Goal: Task Accomplishment & Management: Manage account settings

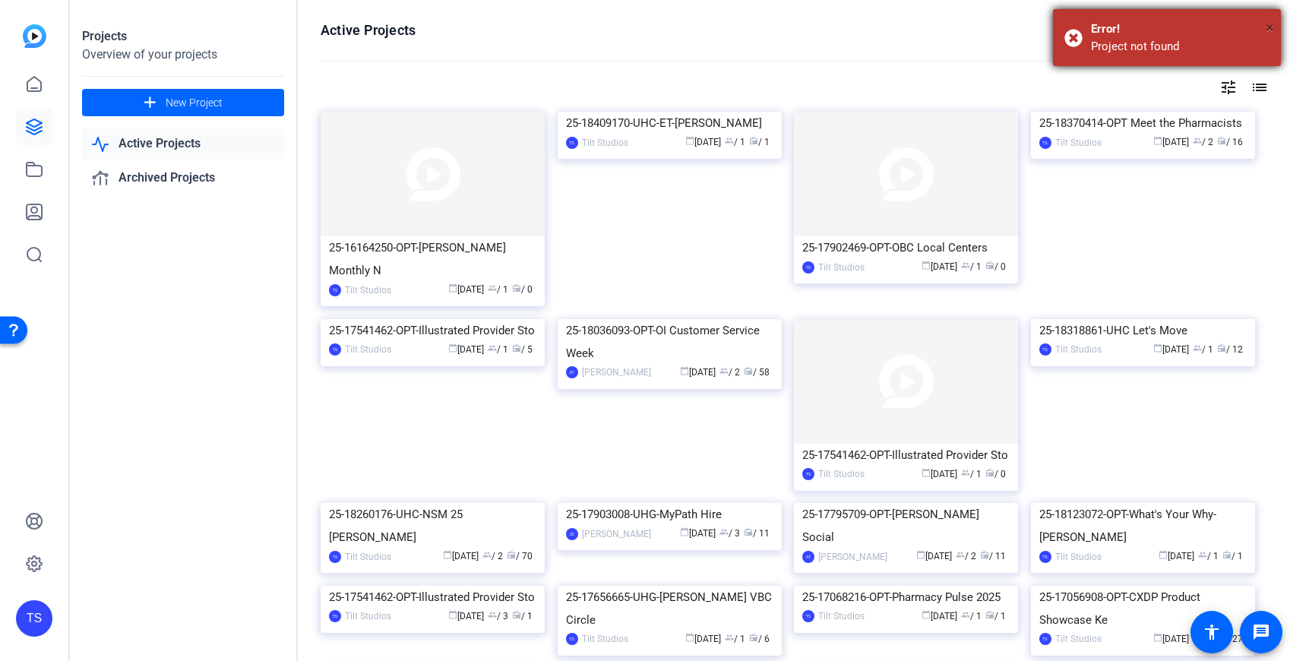
click at [1271, 24] on span "×" at bounding box center [1270, 27] width 8 height 18
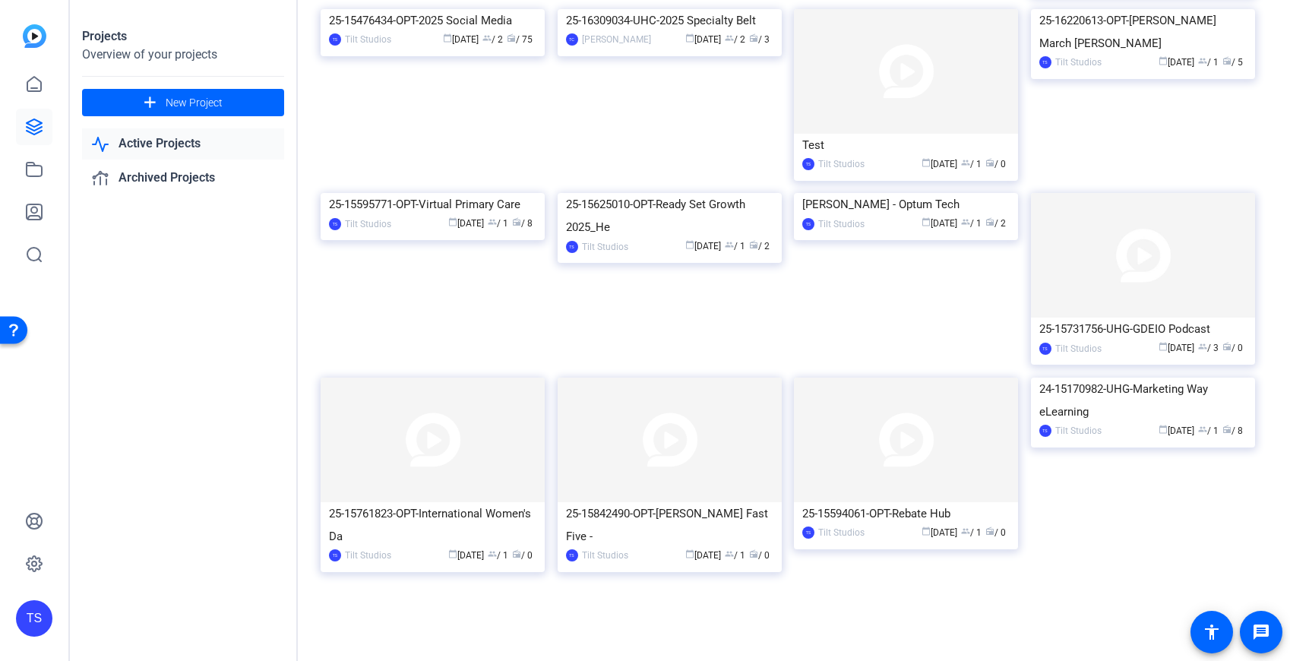
scroll to position [1659, 0]
click at [425, 9] on img at bounding box center [433, 9] width 224 height 0
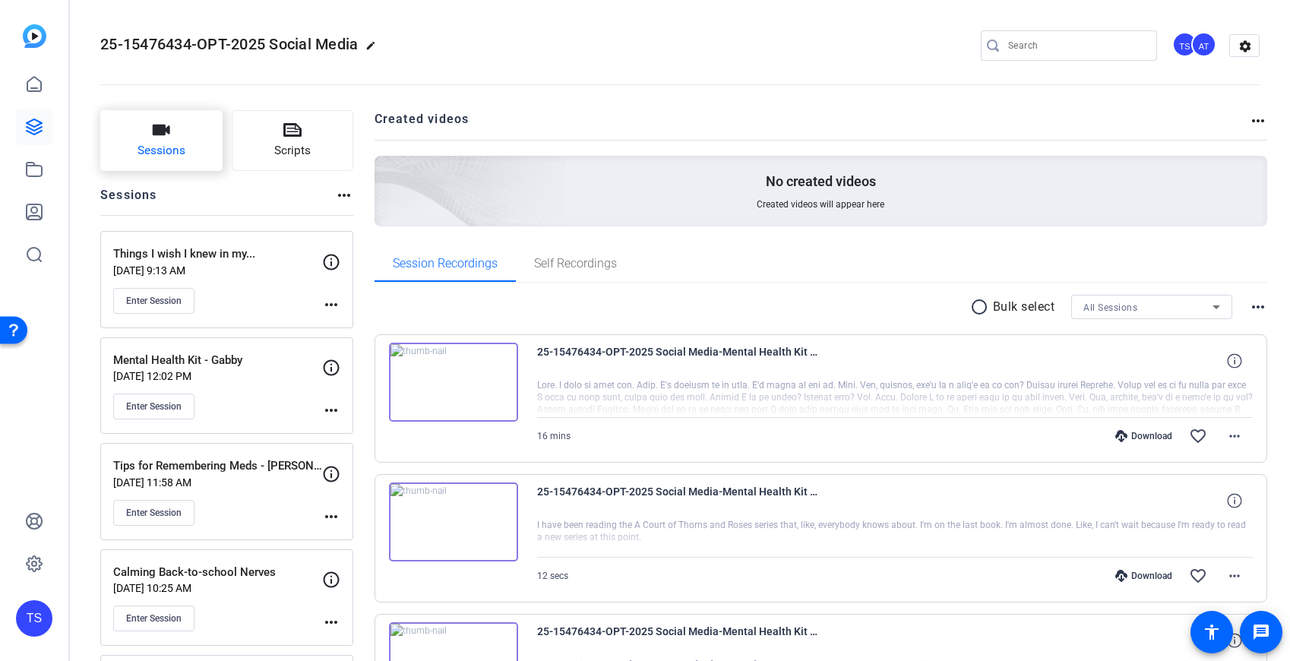
click at [185, 138] on button "Sessions" at bounding box center [161, 140] width 122 height 61
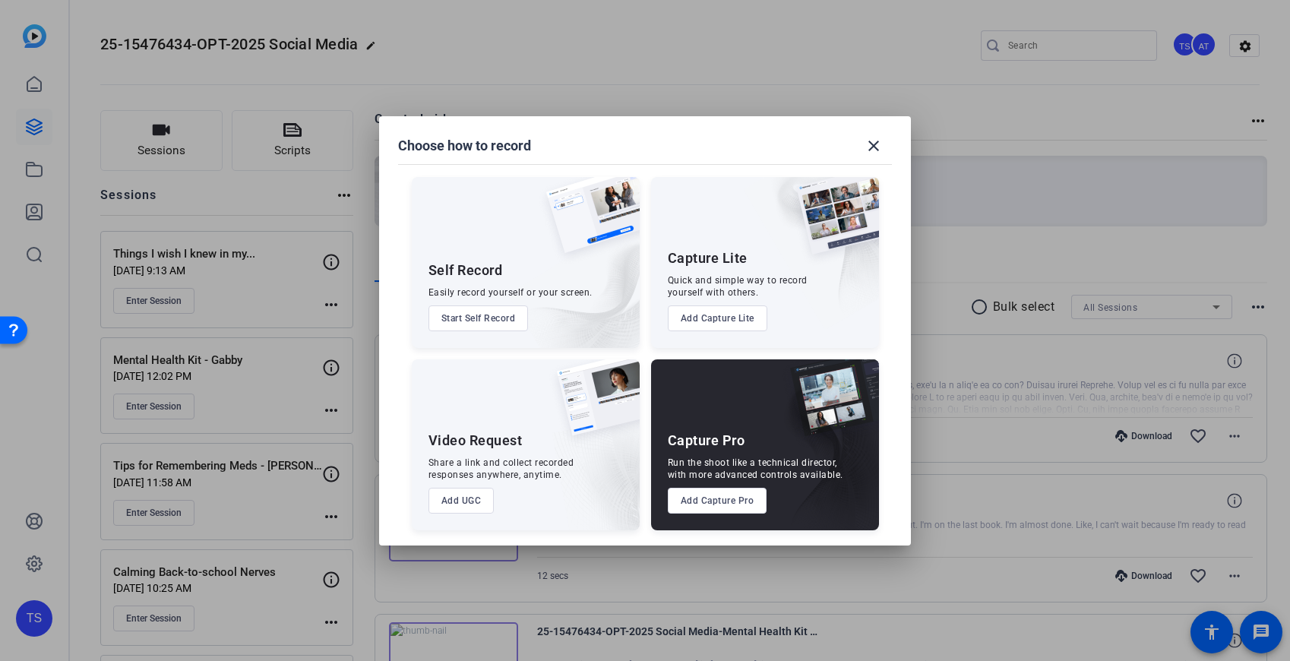
click at [723, 499] on button "Add Capture Pro" at bounding box center [718, 501] width 100 height 26
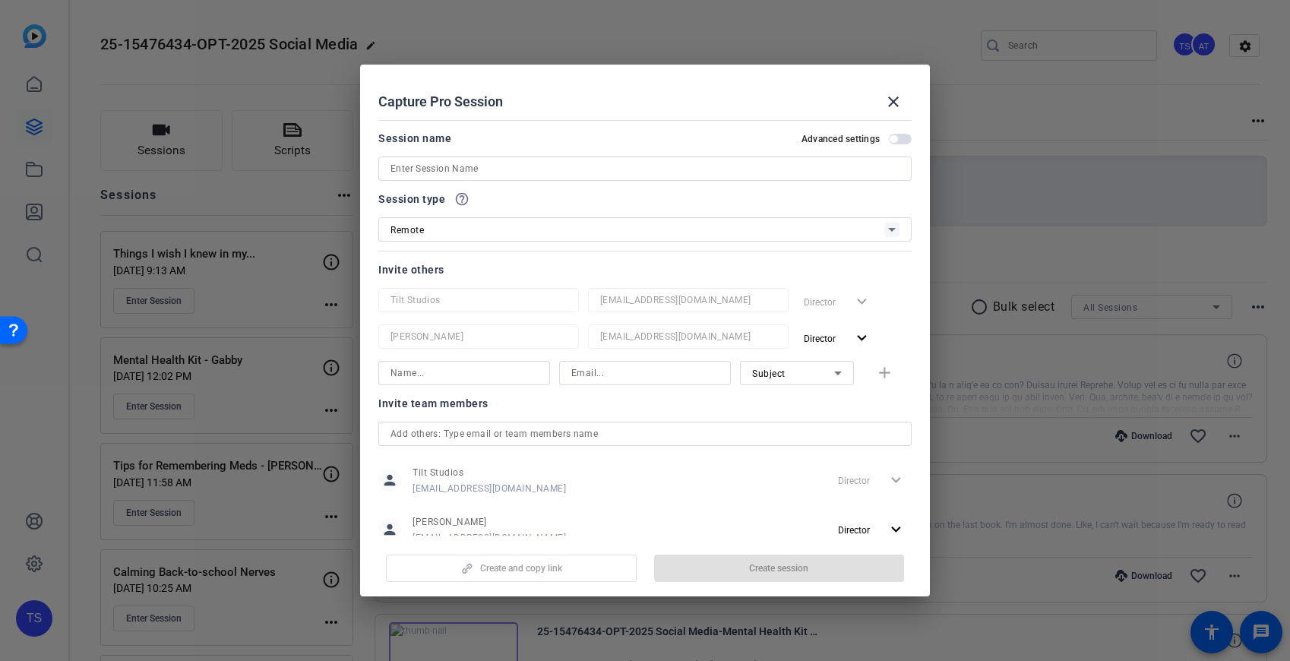
click at [473, 166] on input at bounding box center [645, 169] width 509 height 18
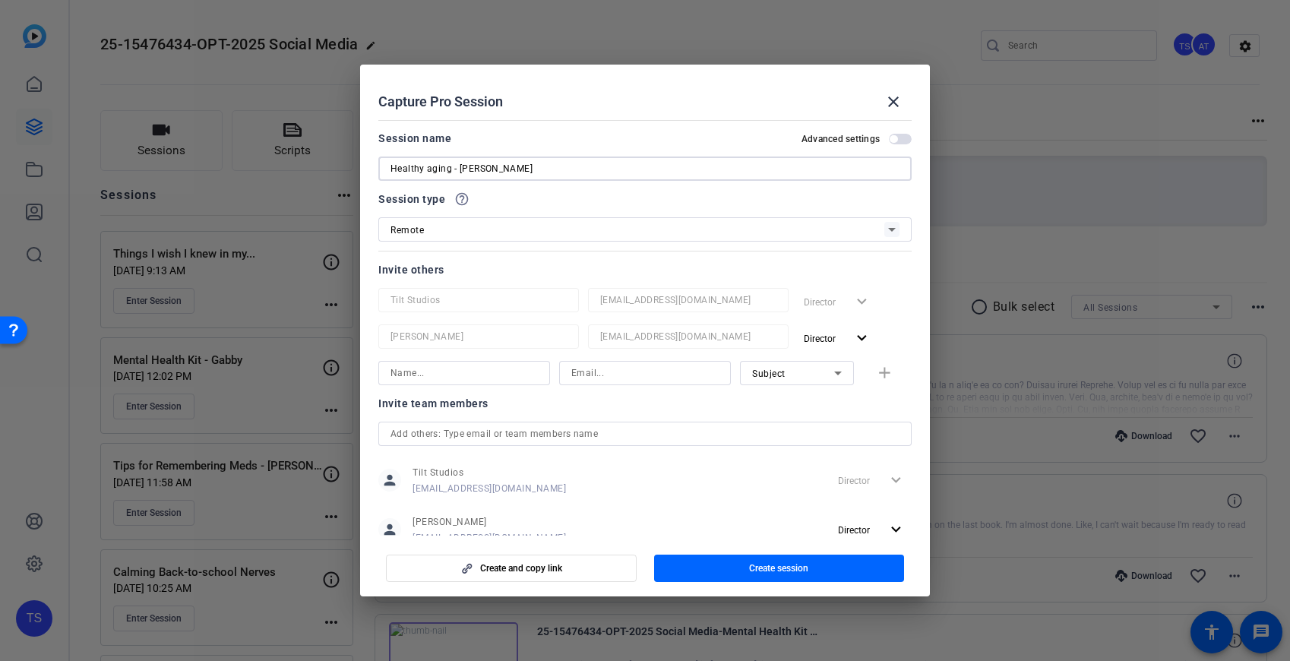
click at [391, 170] on input "Healthy aging - [PERSON_NAME]" at bounding box center [645, 169] width 509 height 18
type input "Healthy aging - [PERSON_NAME]"
click at [764, 571] on span "Create session" at bounding box center [778, 568] width 59 height 12
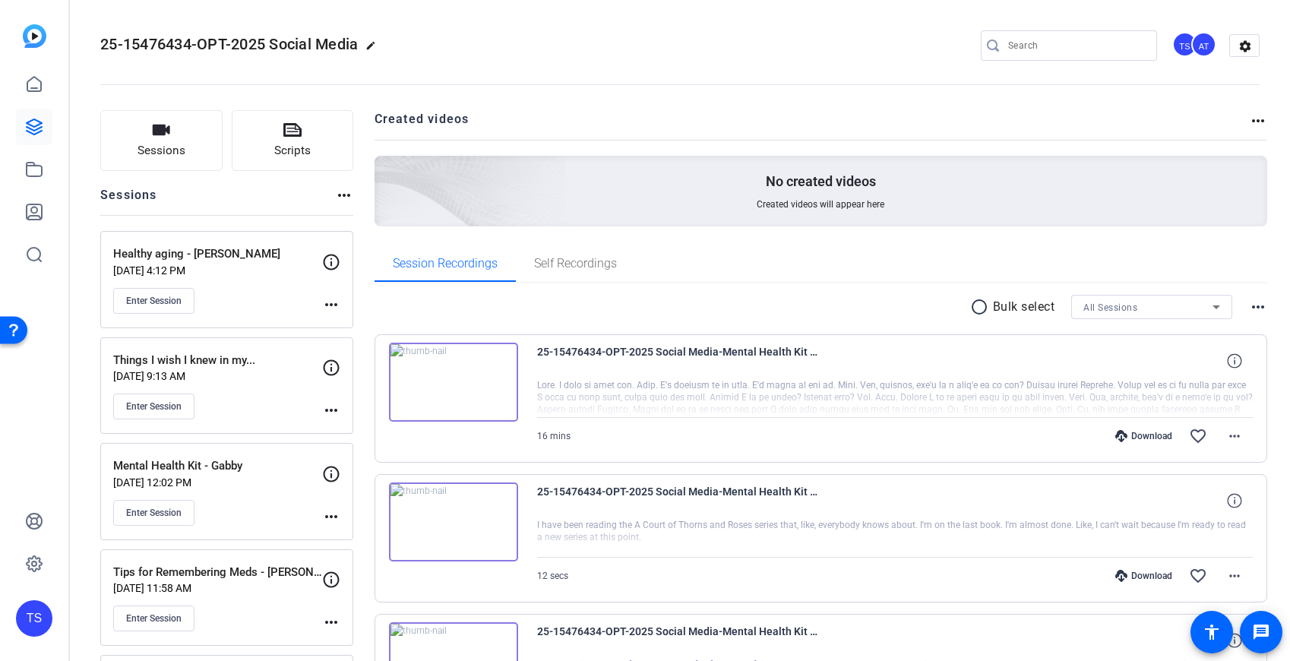
click at [339, 306] on div "Healthy aging - [PERSON_NAME] [DATE] 4:12 PM Enter Session more_horiz" at bounding box center [226, 279] width 253 height 97
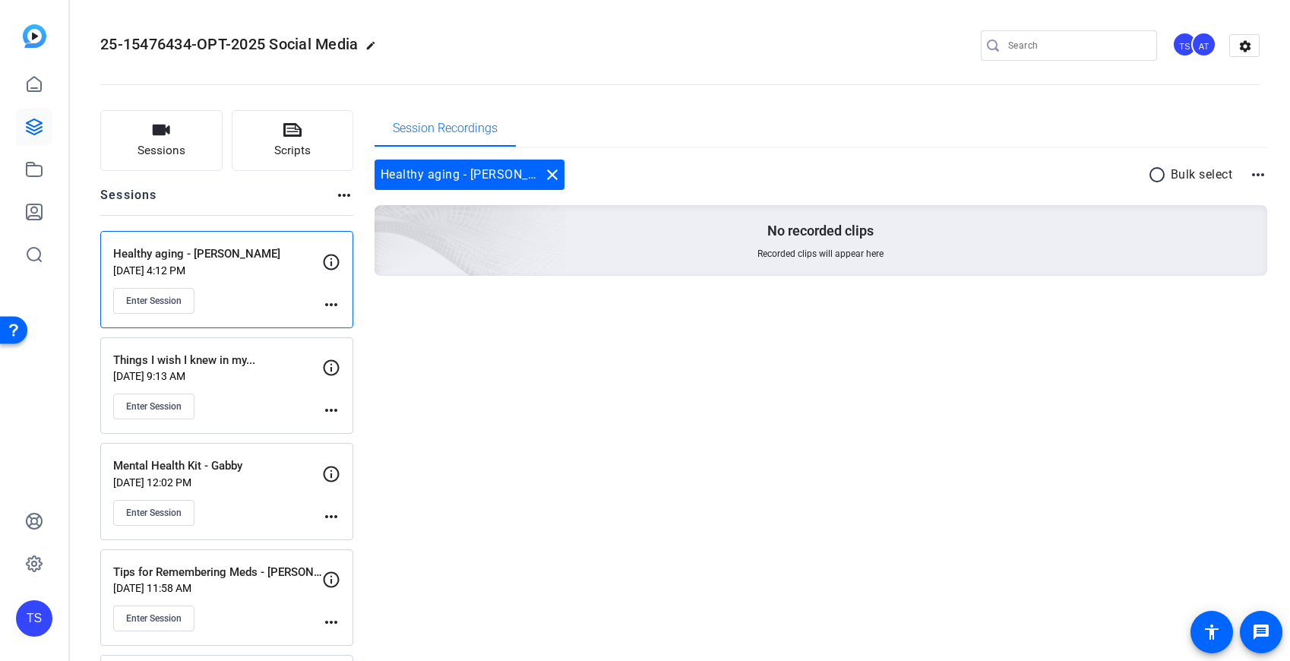
click at [334, 304] on mat-icon "more_horiz" at bounding box center [331, 305] width 18 height 18
click at [362, 327] on span "Edit Session" at bounding box center [368, 327] width 69 height 18
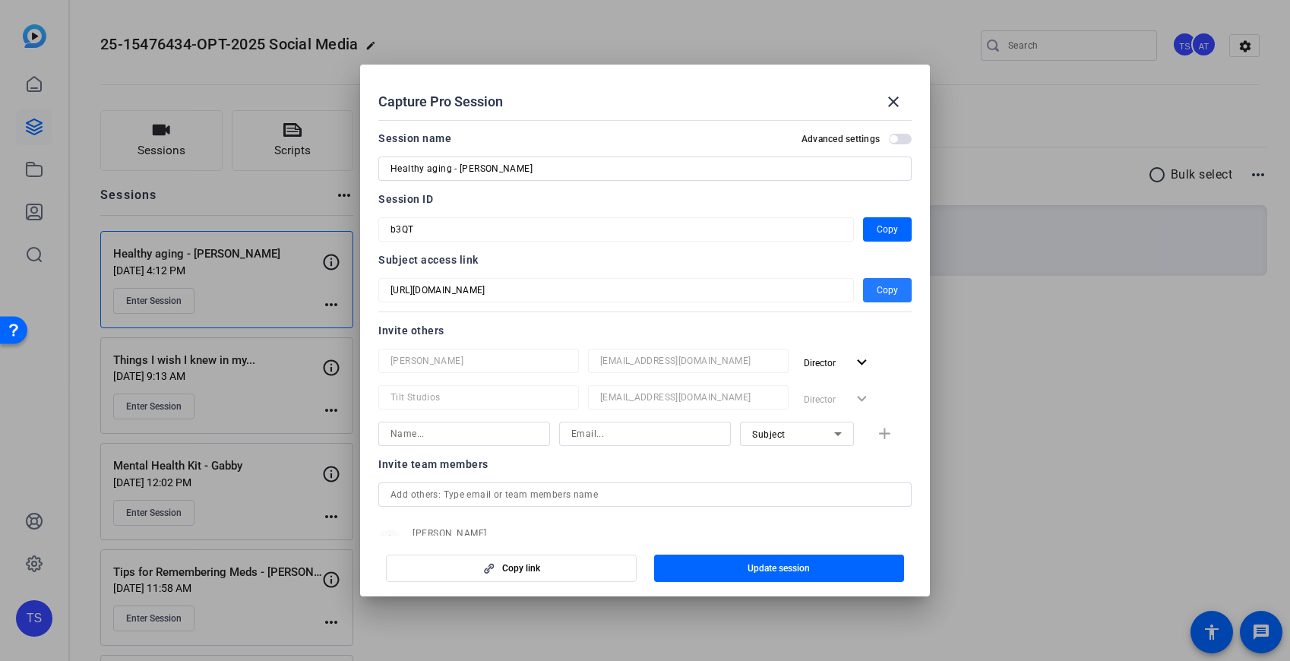
click at [895, 291] on span "Copy" at bounding box center [887, 290] width 21 height 18
click at [890, 229] on span "Copy" at bounding box center [887, 229] width 21 height 18
